Goal: Task Accomplishment & Management: Use online tool/utility

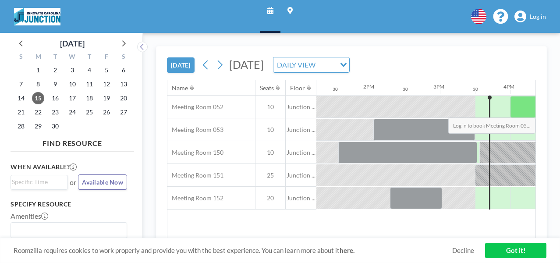
scroll to position [0, 1052]
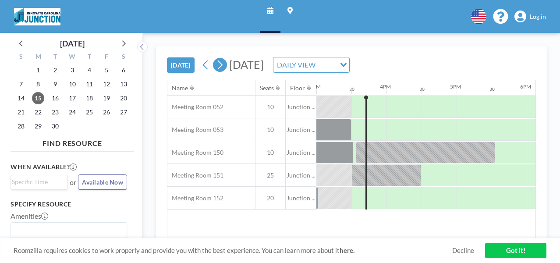
click at [220, 62] on icon at bounding box center [220, 64] width 5 height 9
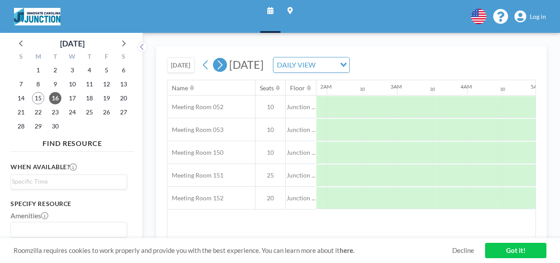
scroll to position [0, 431]
click at [220, 62] on icon at bounding box center [220, 64] width 5 height 9
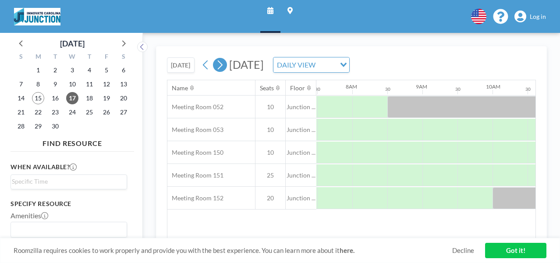
scroll to position [0, 526]
click at [220, 62] on icon at bounding box center [220, 64] width 5 height 9
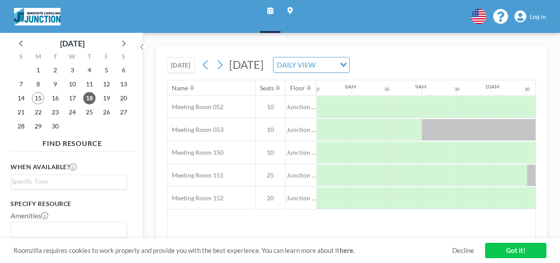
click at [514, 253] on link "Got it!" at bounding box center [515, 250] width 61 height 15
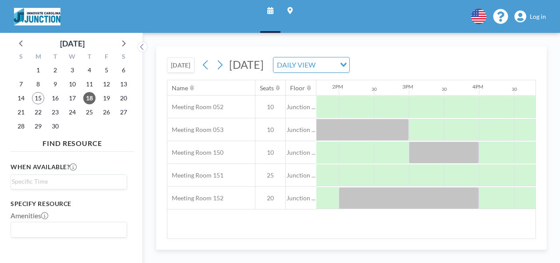
scroll to position [0, 958]
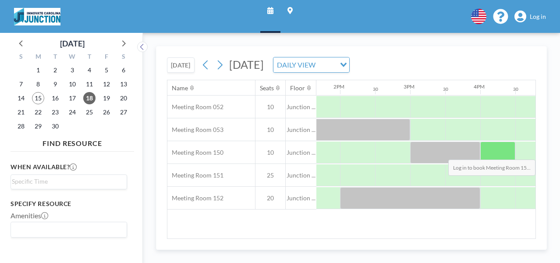
click at [494, 152] on div at bounding box center [497, 153] width 35 height 22
click at [500, 149] on div at bounding box center [497, 153] width 35 height 22
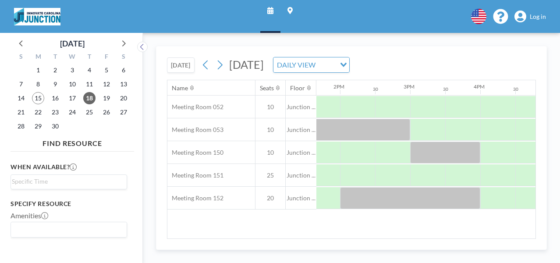
click at [535, 16] on span "Log in" at bounding box center [538, 17] width 16 height 8
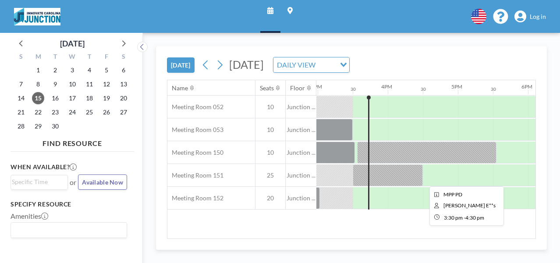
scroll to position [0, 1052]
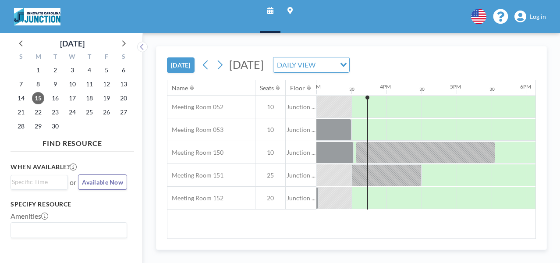
click at [537, 18] on span "Log in" at bounding box center [538, 17] width 16 height 8
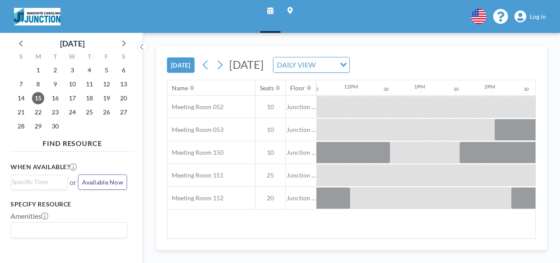
scroll to position [0, 1052]
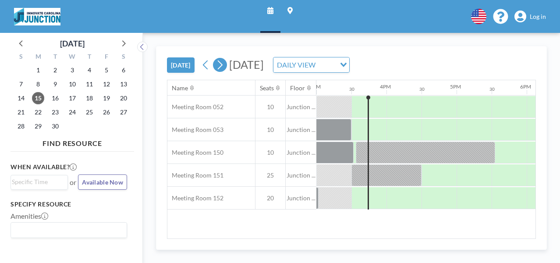
click at [223, 64] on icon at bounding box center [220, 64] width 5 height 9
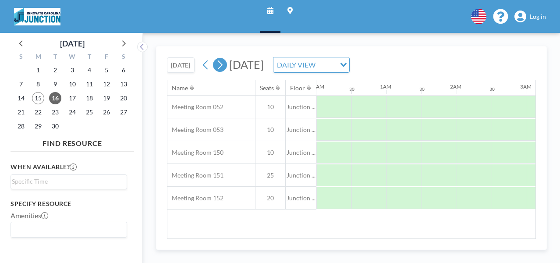
scroll to position [0, 280]
click at [223, 64] on icon at bounding box center [220, 64] width 5 height 9
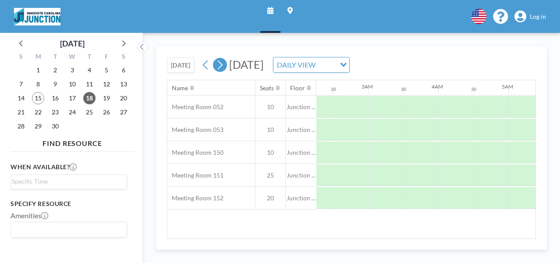
click at [223, 64] on icon at bounding box center [220, 64] width 5 height 9
click at [208, 65] on icon at bounding box center [206, 64] width 8 height 13
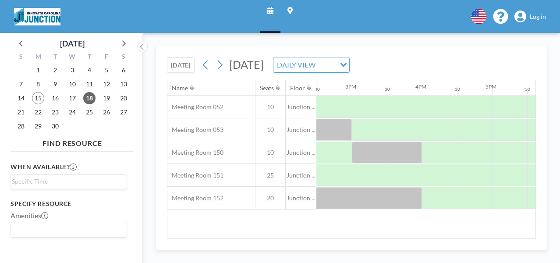
scroll to position [0, 1013]
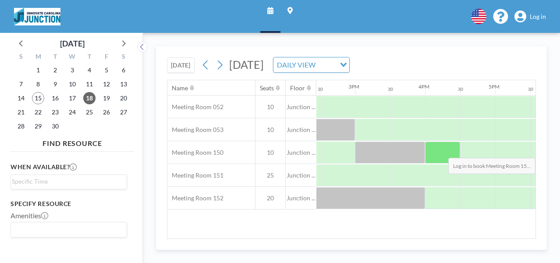
click at [444, 150] on div at bounding box center [442, 153] width 35 height 22
click at [440, 155] on div at bounding box center [442, 153] width 35 height 22
click at [436, 153] on div at bounding box center [442, 153] width 35 height 22
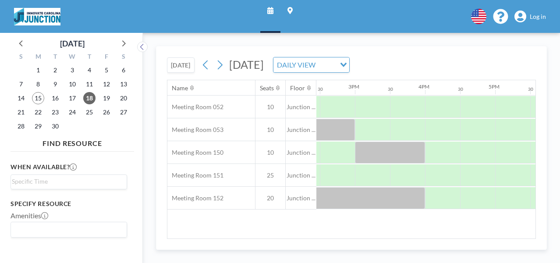
click at [534, 15] on span "Log in" at bounding box center [538, 17] width 16 height 8
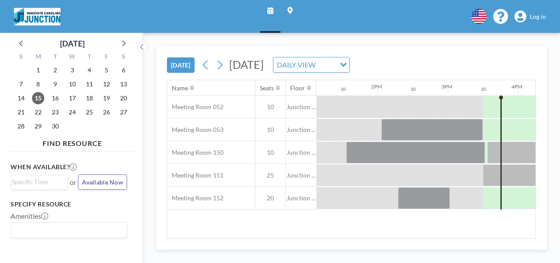
scroll to position [0, 927]
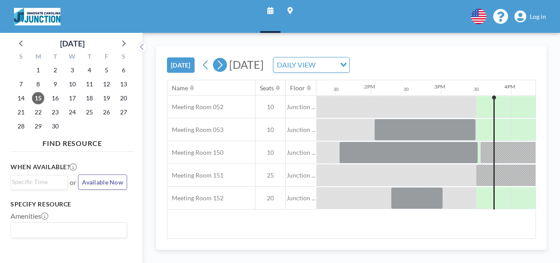
click at [219, 63] on icon at bounding box center [220, 64] width 8 height 13
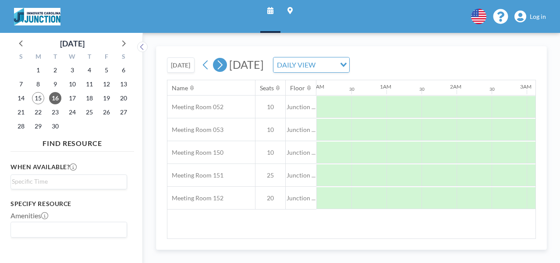
scroll to position [0, 280]
click at [219, 63] on icon at bounding box center [220, 64] width 8 height 13
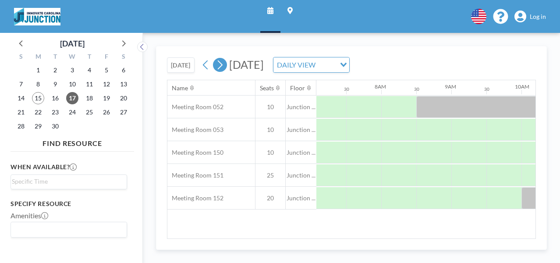
click at [219, 63] on icon at bounding box center [220, 64] width 8 height 13
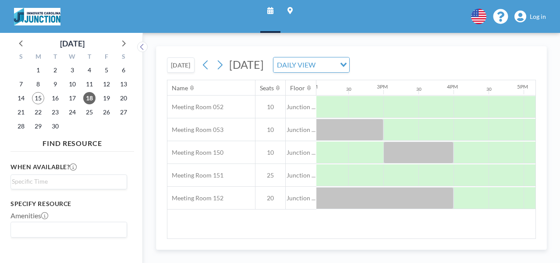
scroll to position [0, 989]
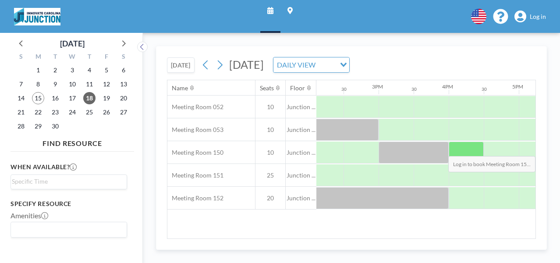
click at [470, 149] on div at bounding box center [466, 153] width 35 height 22
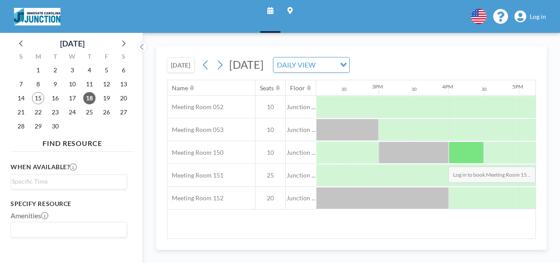
click at [464, 159] on div at bounding box center [466, 153] width 35 height 22
click at [465, 159] on div at bounding box center [466, 153] width 35 height 22
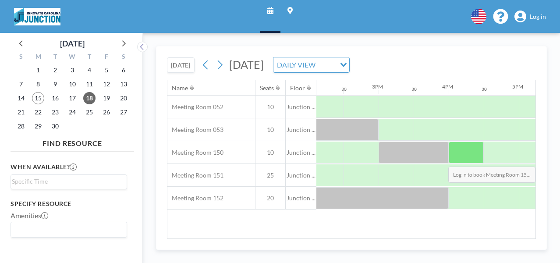
click at [465, 159] on div at bounding box center [466, 153] width 35 height 22
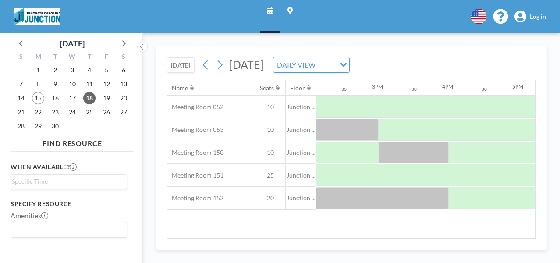
click at [543, 17] on span "Log in" at bounding box center [538, 17] width 16 height 8
